Goal: Task Accomplishment & Management: Manage account settings

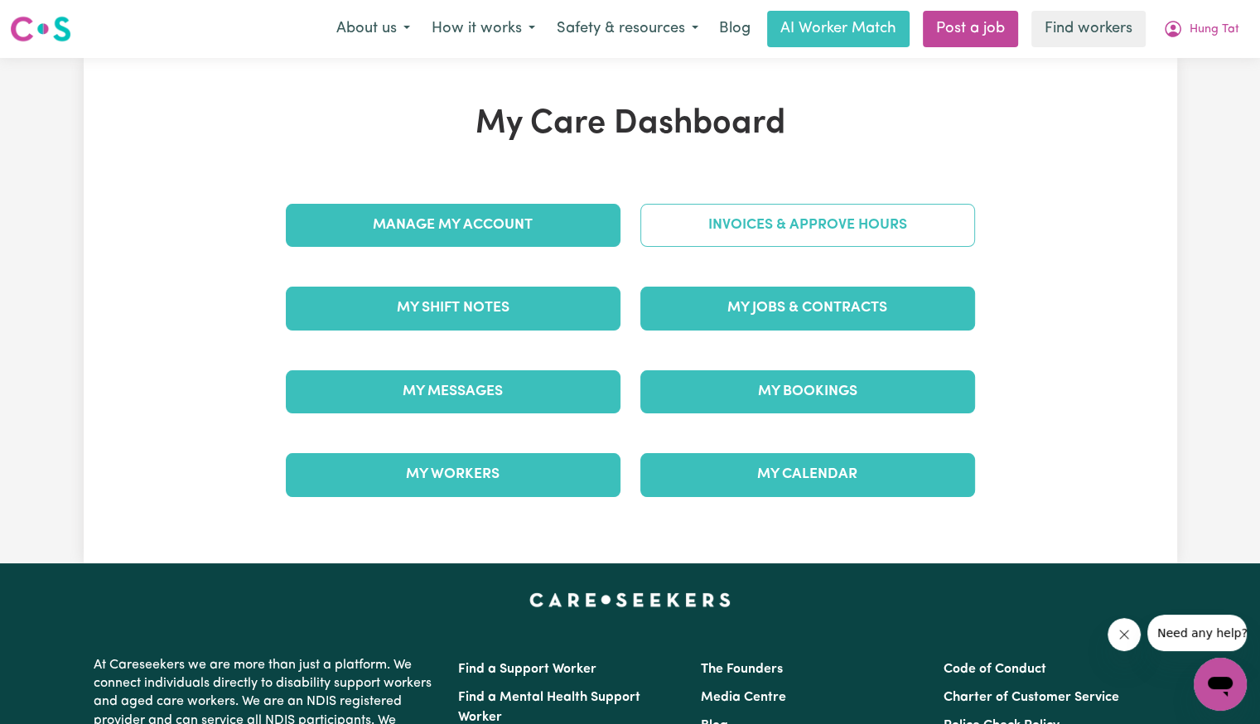
click at [711, 233] on link "Invoices & Approve Hours" at bounding box center [807, 225] width 335 height 43
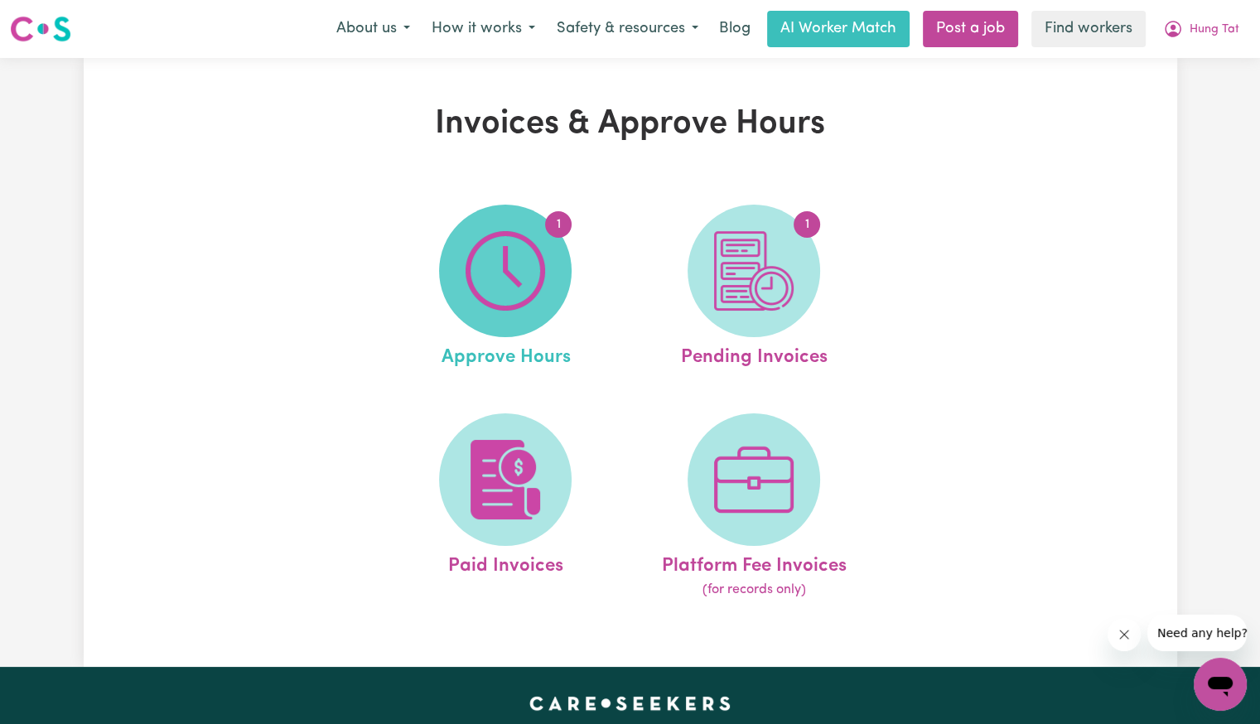
click at [532, 276] on img at bounding box center [506, 271] width 80 height 80
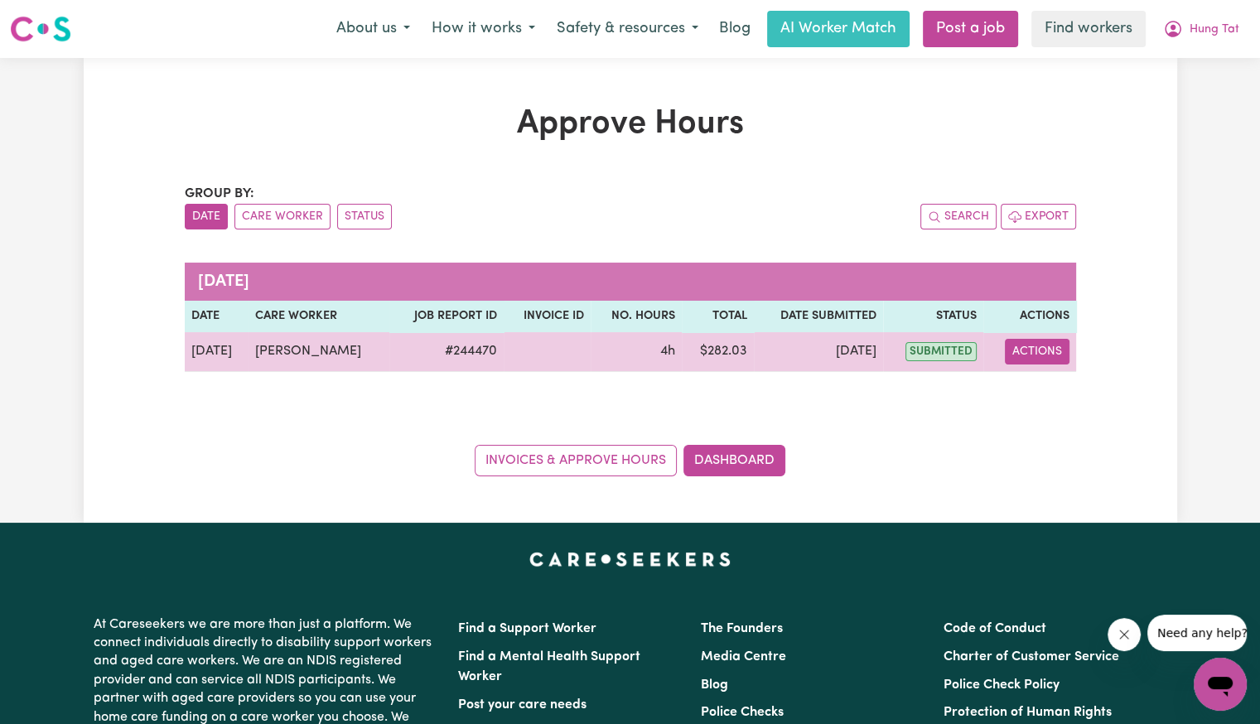
click at [1038, 354] on button "Actions" at bounding box center [1037, 352] width 65 height 26
click at [1034, 408] on div "View Job Report" at bounding box center [1079, 389] width 143 height 48
click at [1077, 380] on link "View Job Report" at bounding box center [1080, 389] width 142 height 33
select select "pm"
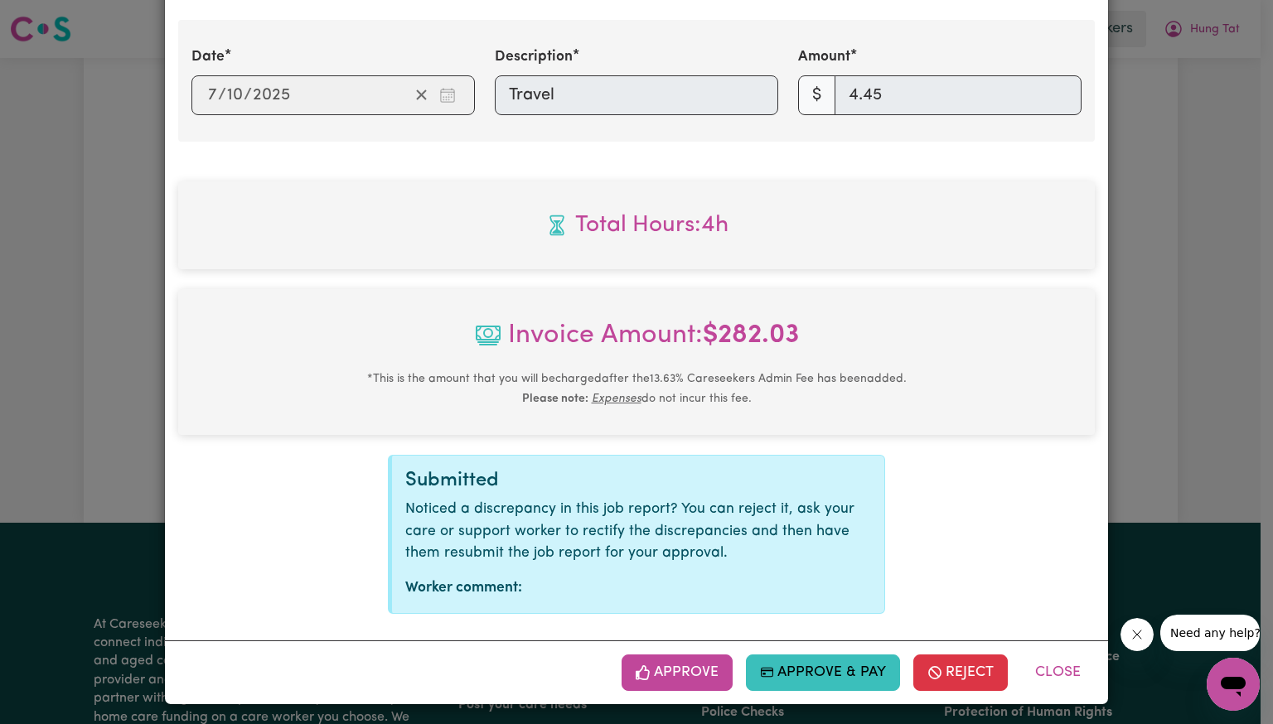
scroll to position [676, 0]
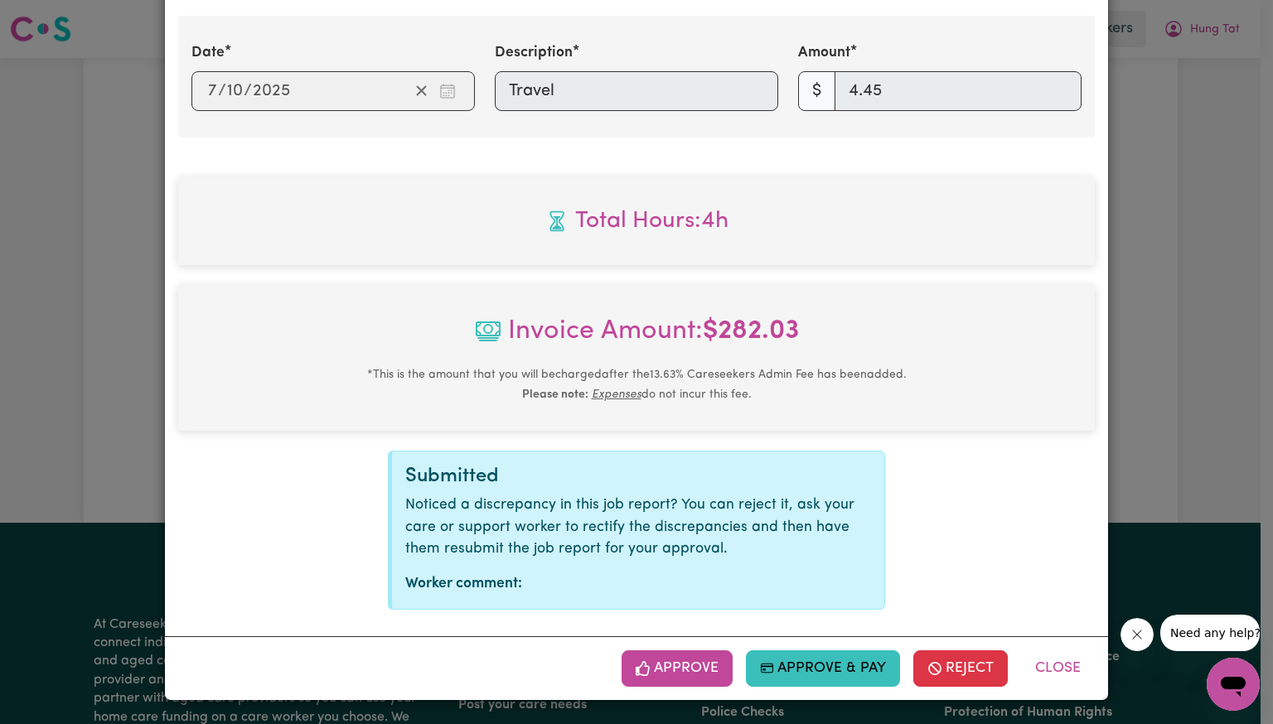
click at [645, 670] on icon "button" at bounding box center [643, 668] width 15 height 15
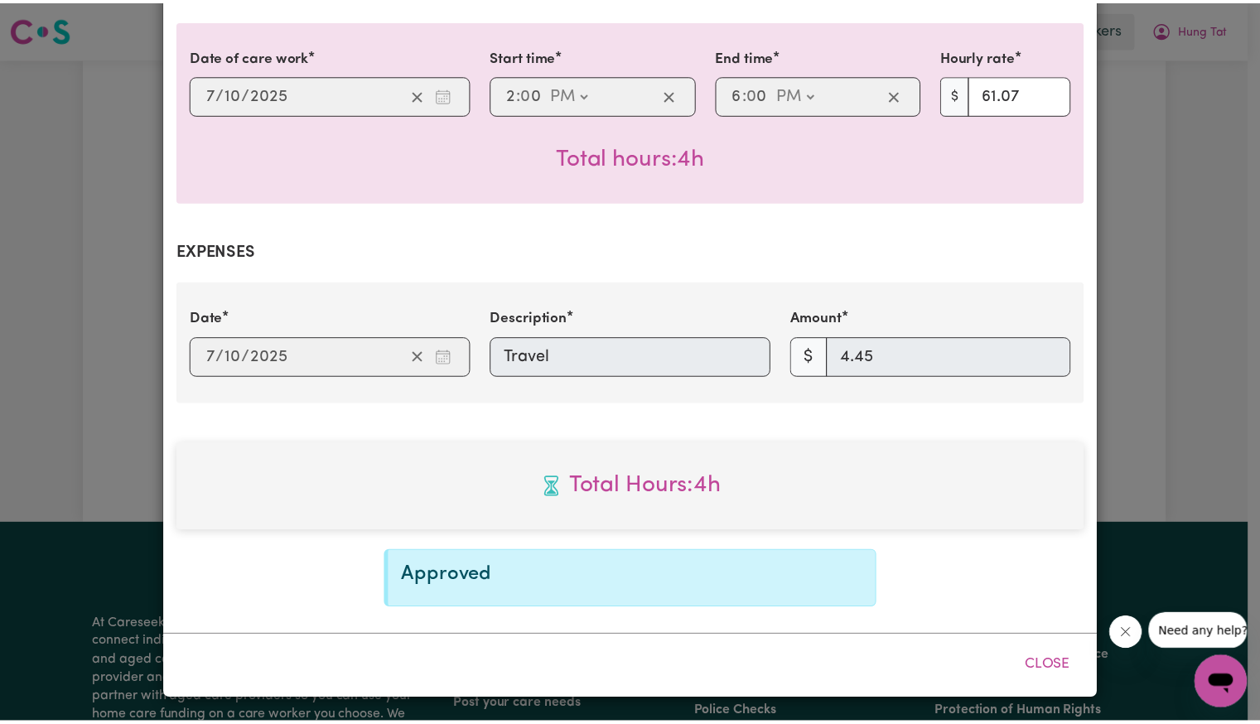
scroll to position [408, 0]
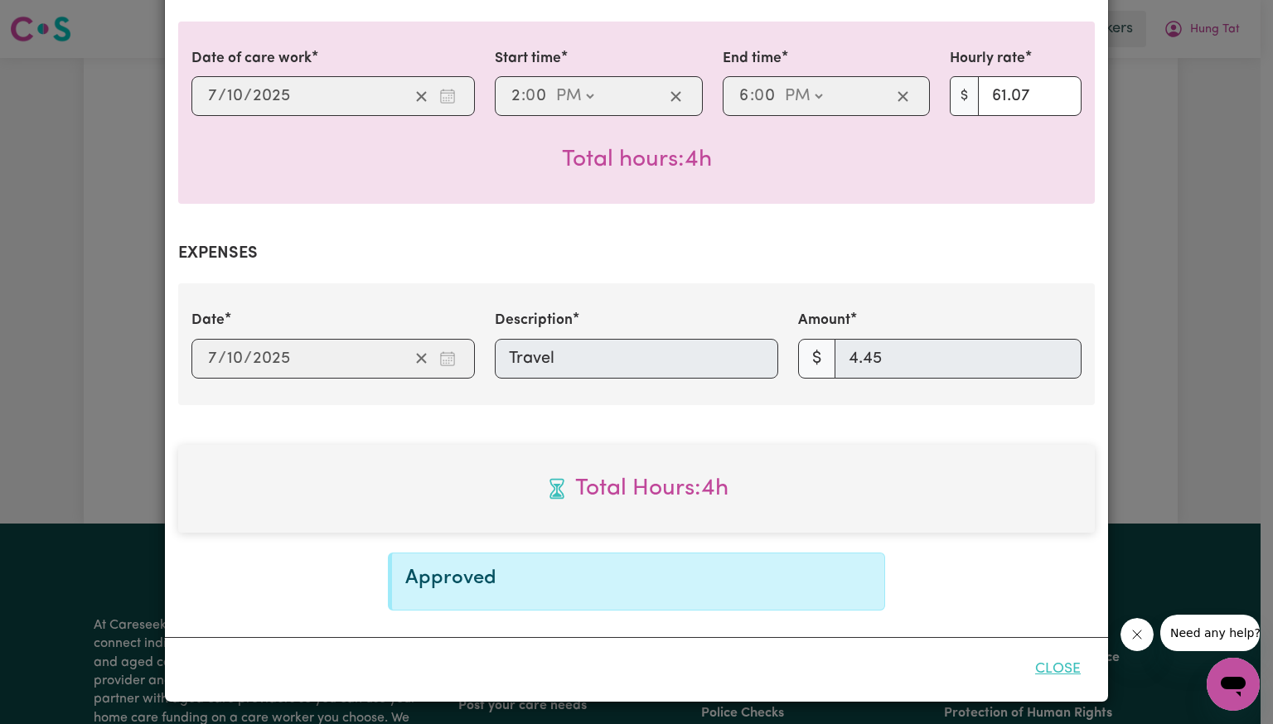
click at [1061, 674] on button "Close" at bounding box center [1058, 669] width 74 height 36
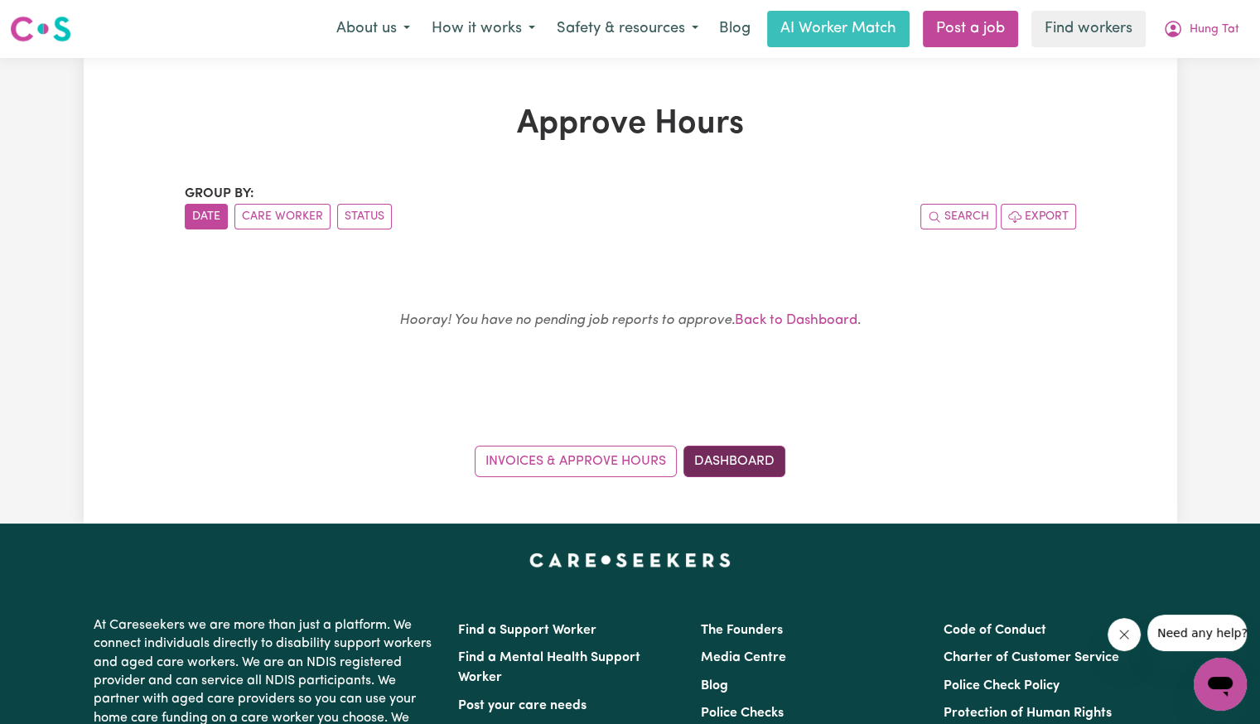
click at [726, 455] on link "Dashboard" at bounding box center [735, 461] width 102 height 31
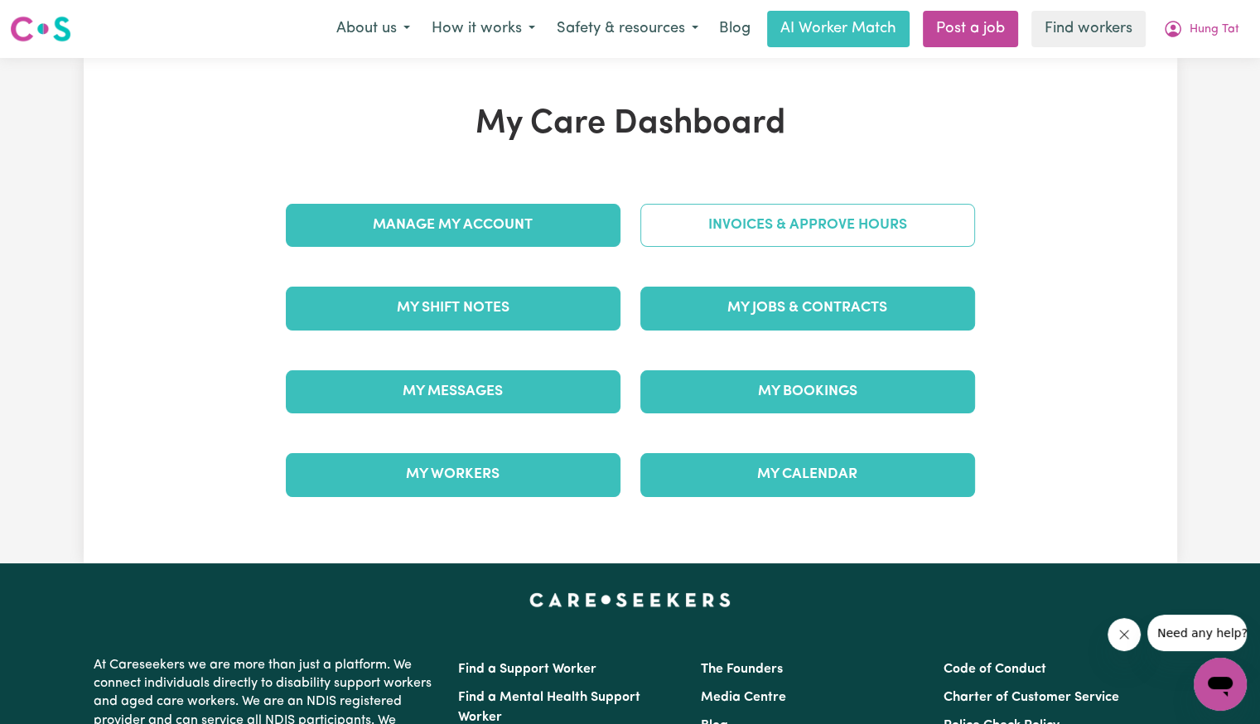
click at [739, 224] on link "Invoices & Approve Hours" at bounding box center [807, 225] width 335 height 43
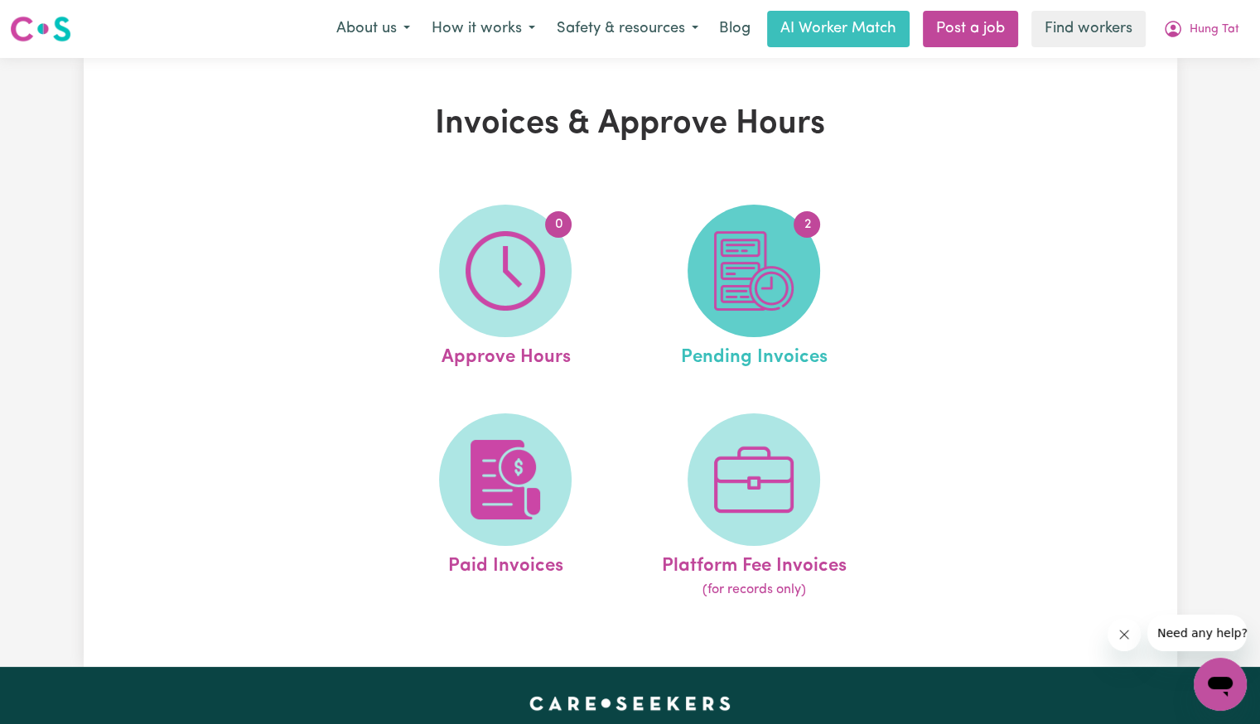
click at [746, 252] on img at bounding box center [754, 271] width 80 height 80
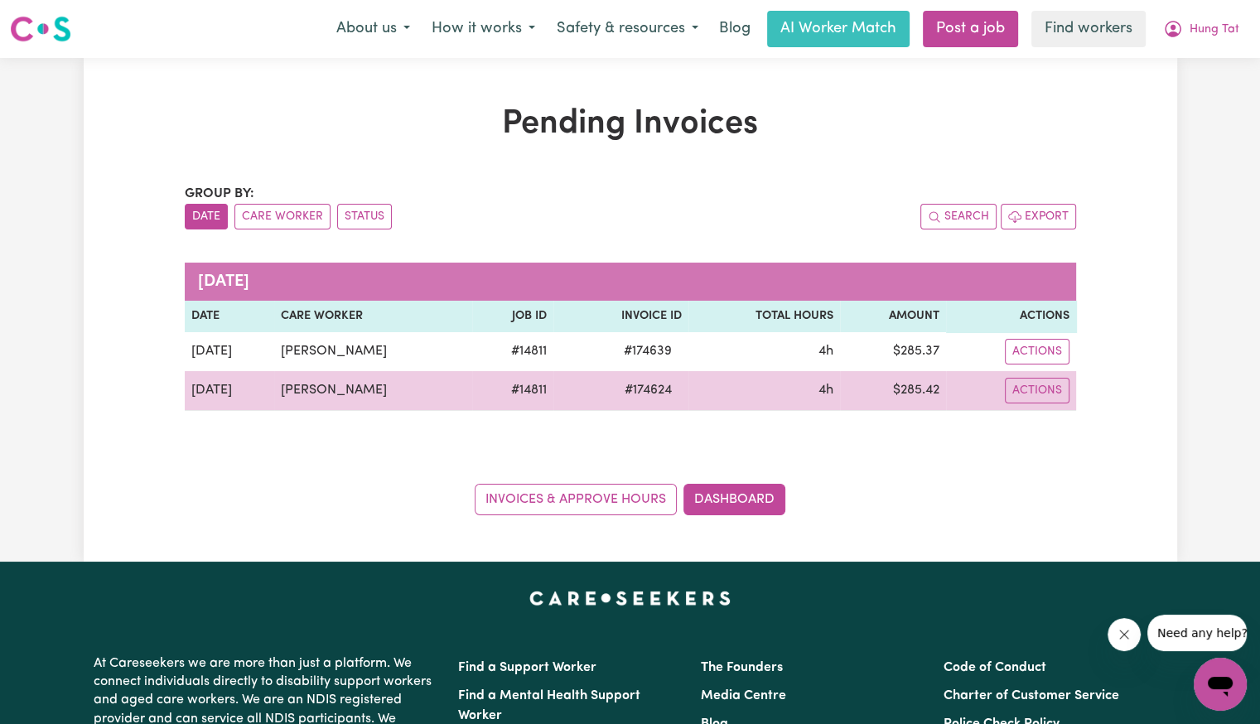
click at [623, 387] on span "# 174624" at bounding box center [648, 390] width 67 height 20
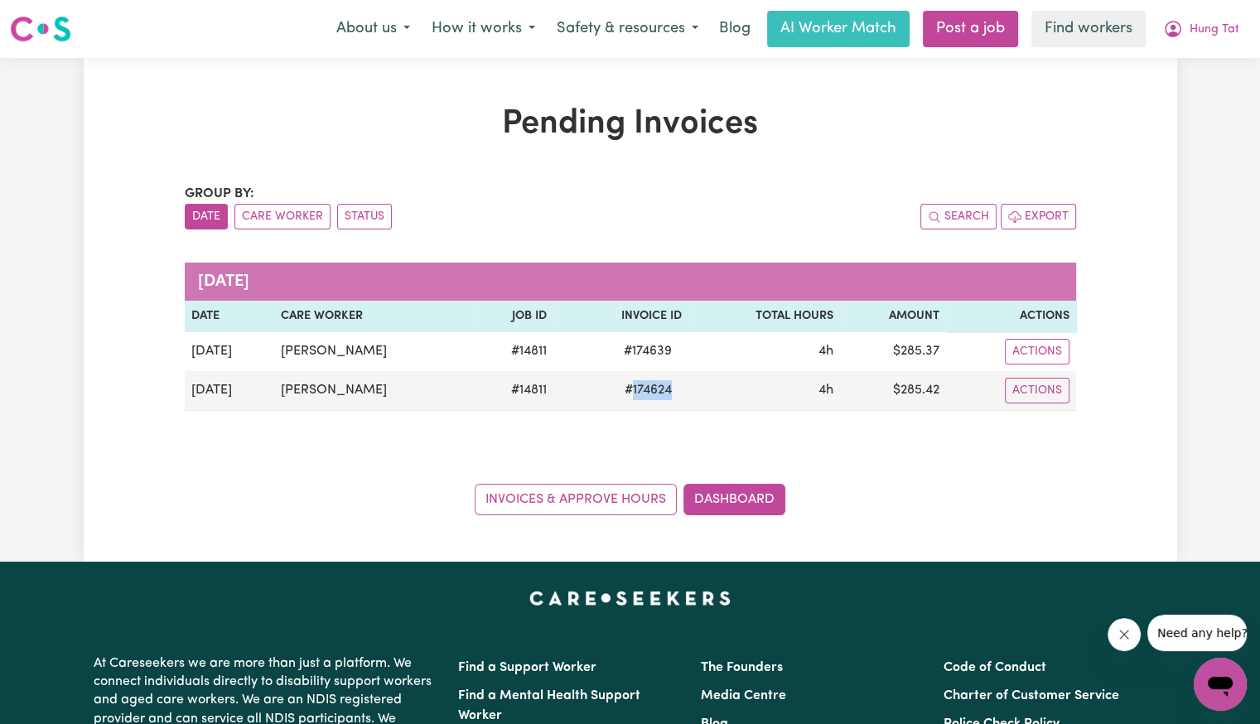
copy span "174624"
click at [1226, 27] on span "Hung Tat" at bounding box center [1215, 30] width 50 height 18
click at [1187, 90] on link "Logout" at bounding box center [1184, 95] width 131 height 31
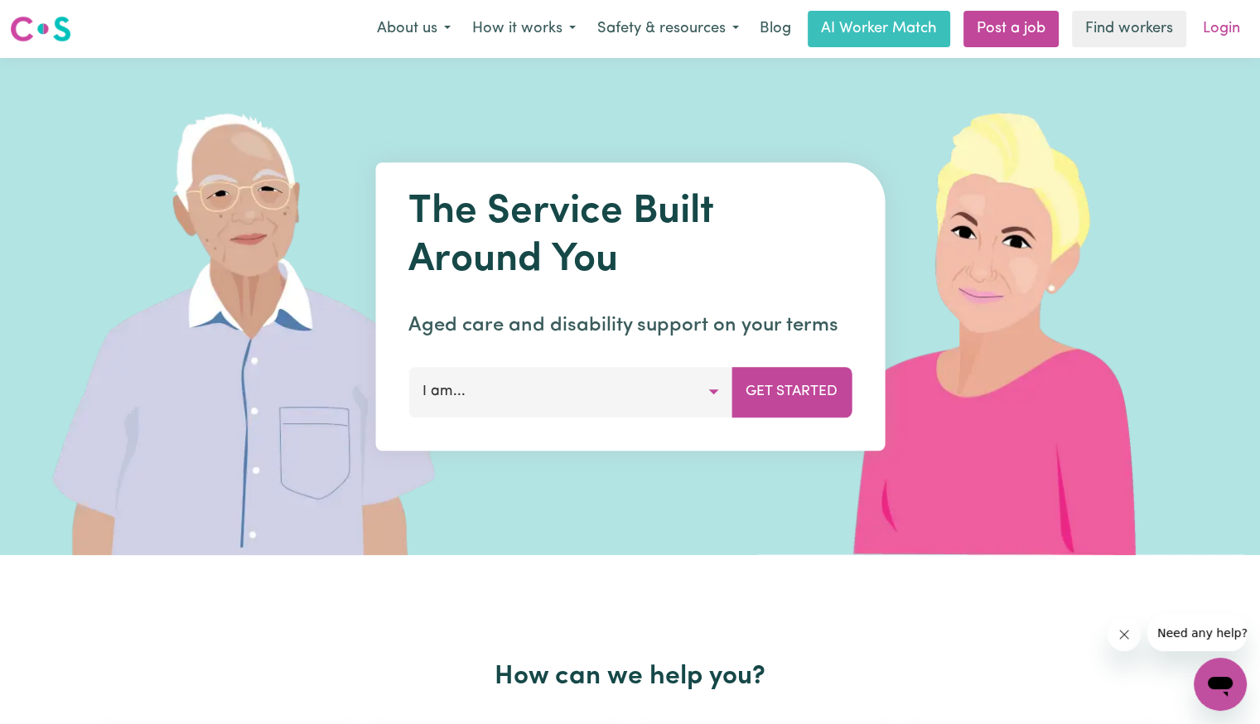
click at [1233, 31] on link "Login" at bounding box center [1221, 29] width 57 height 36
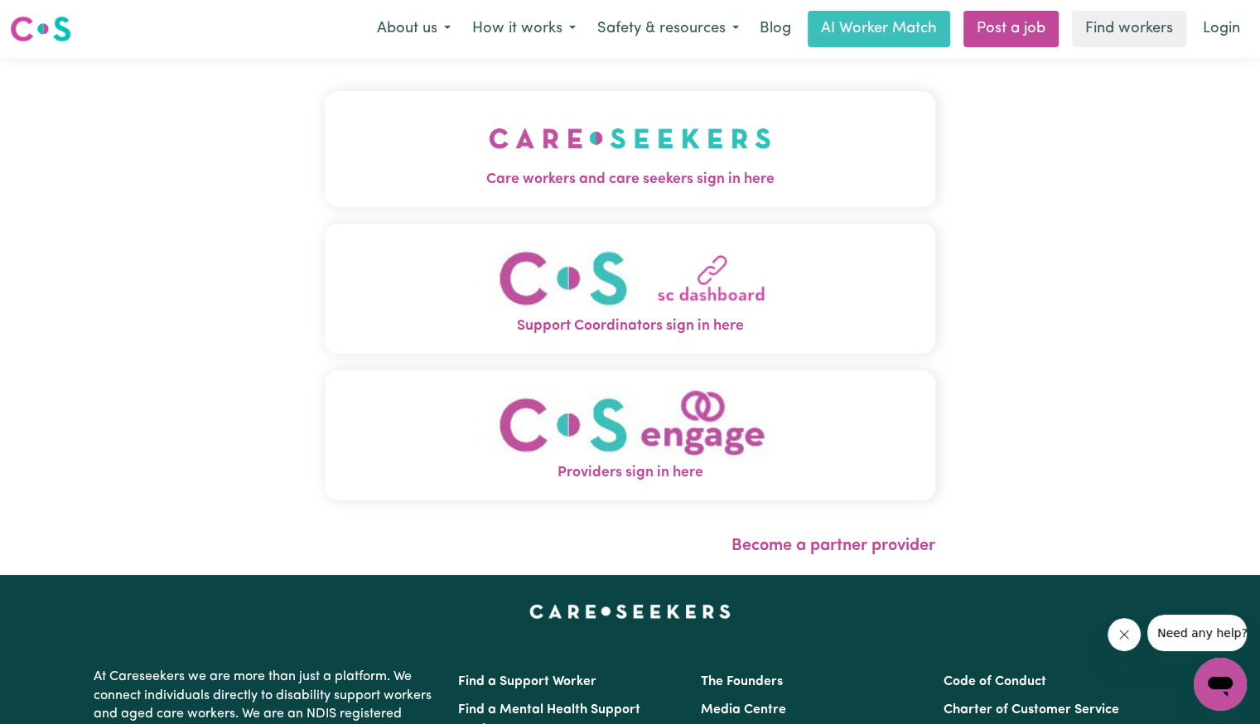
click at [531, 171] on span "Care workers and care seekers sign in here" at bounding box center [630, 180] width 611 height 22
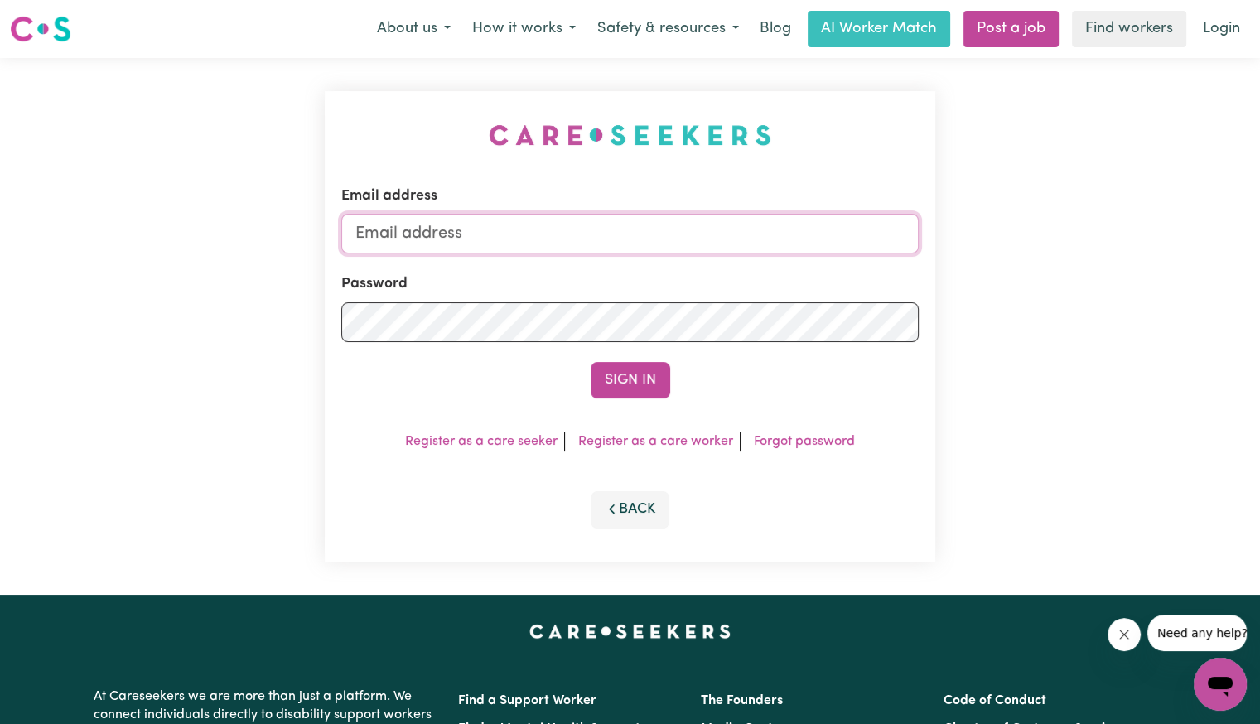
drag, startPoint x: 583, startPoint y: 219, endPoint x: 584, endPoint y: 243, distance: 24.0
click at [585, 220] on input "Email address" at bounding box center [630, 234] width 578 height 40
type input "[EMAIL_ADDRESS][DOMAIN_NAME]"
click at [591, 362] on button "Sign In" at bounding box center [631, 380] width 80 height 36
